Goal: Task Accomplishment & Management: Manage account settings

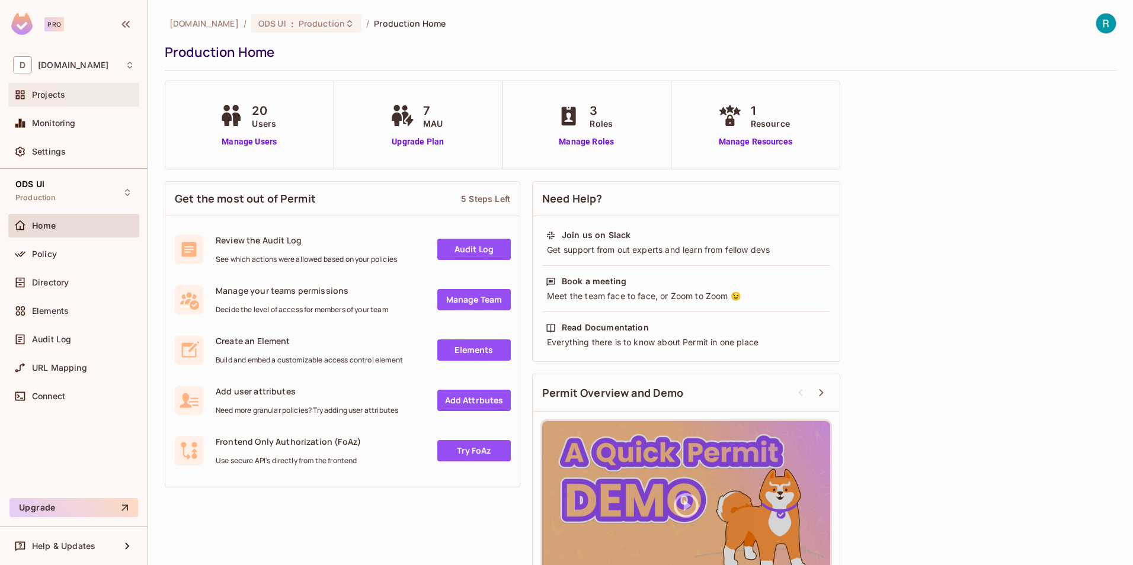
click at [56, 96] on span "Projects" at bounding box center [48, 94] width 33 height 9
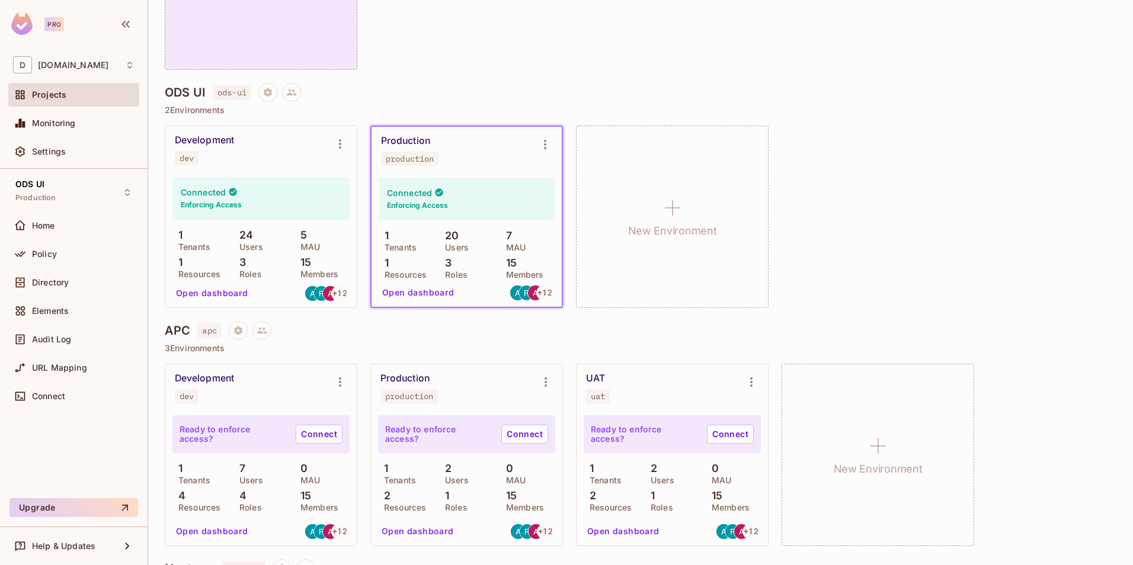
scroll to position [948, 0]
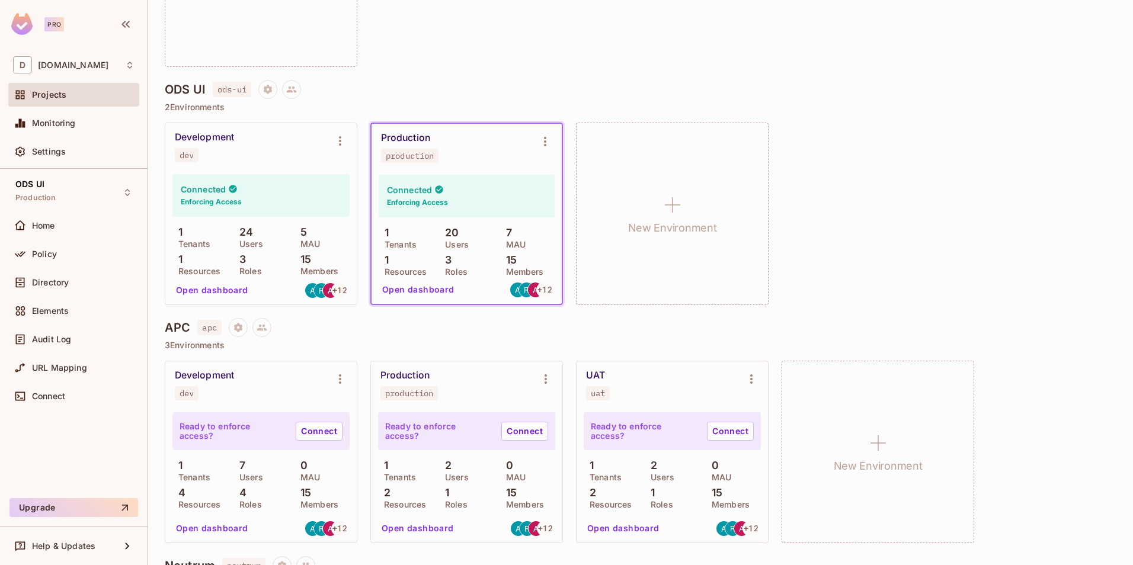
click at [428, 292] on button "Open dashboard" at bounding box center [418, 289] width 82 height 19
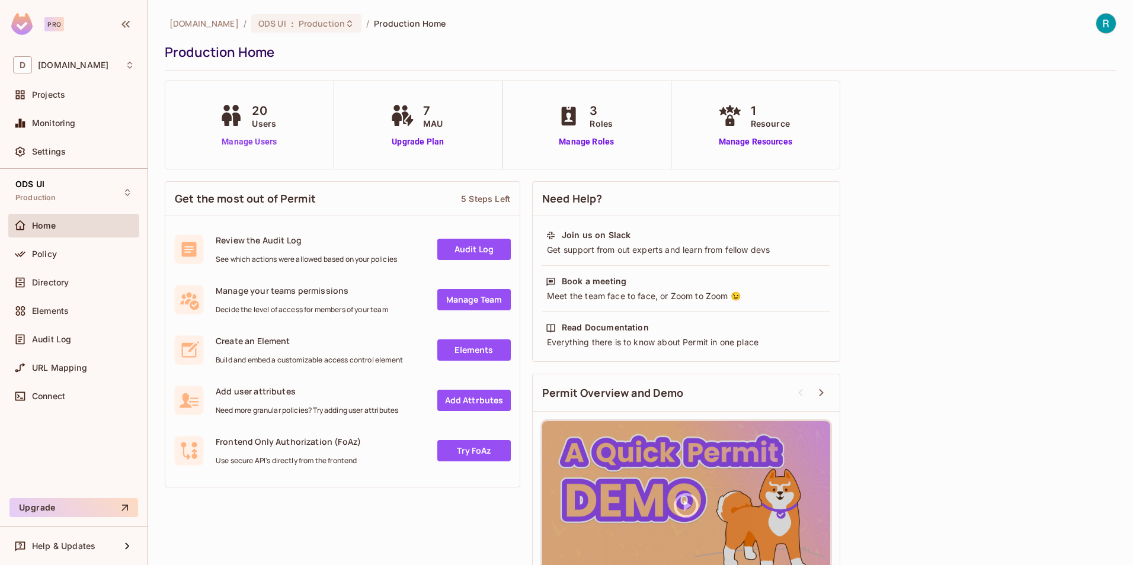
click at [256, 147] on link "Manage Users" at bounding box center [249, 142] width 66 height 12
